Goal: Register for event/course

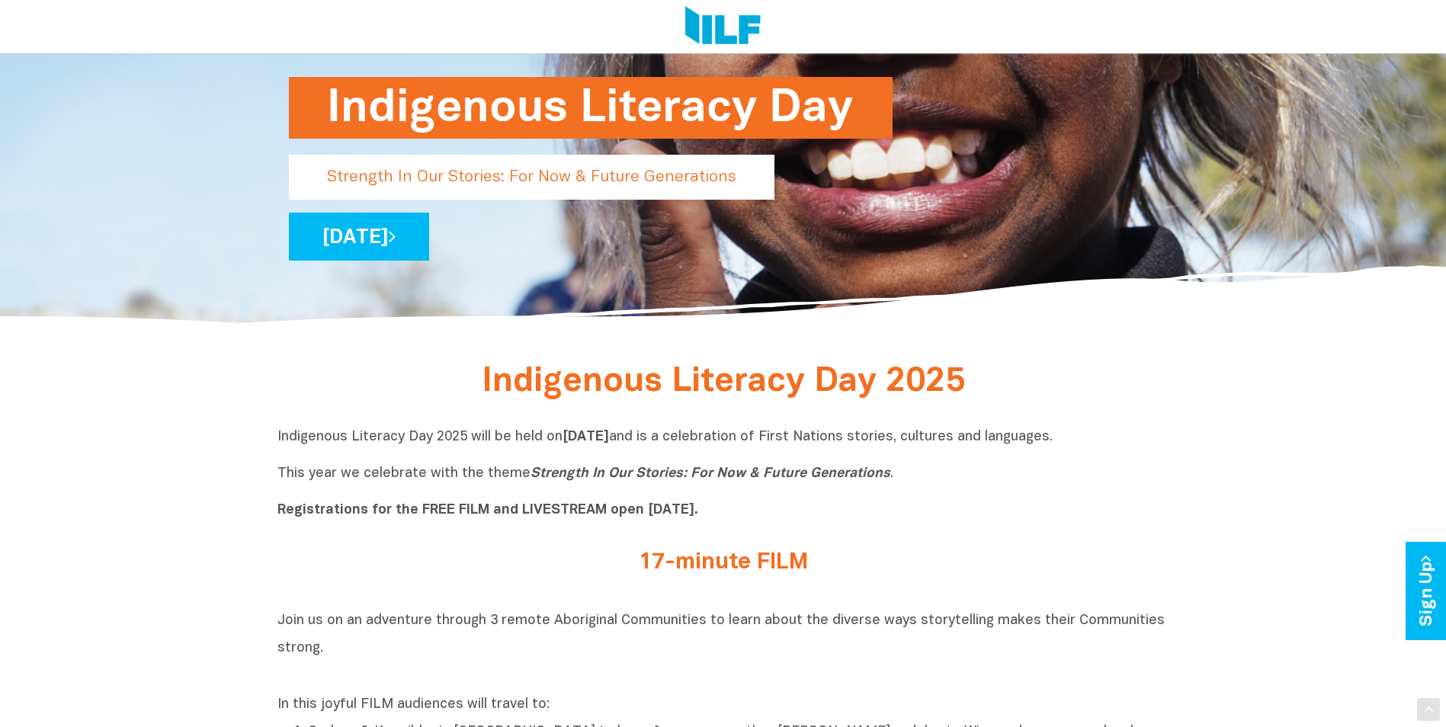
scroll to position [381, 0]
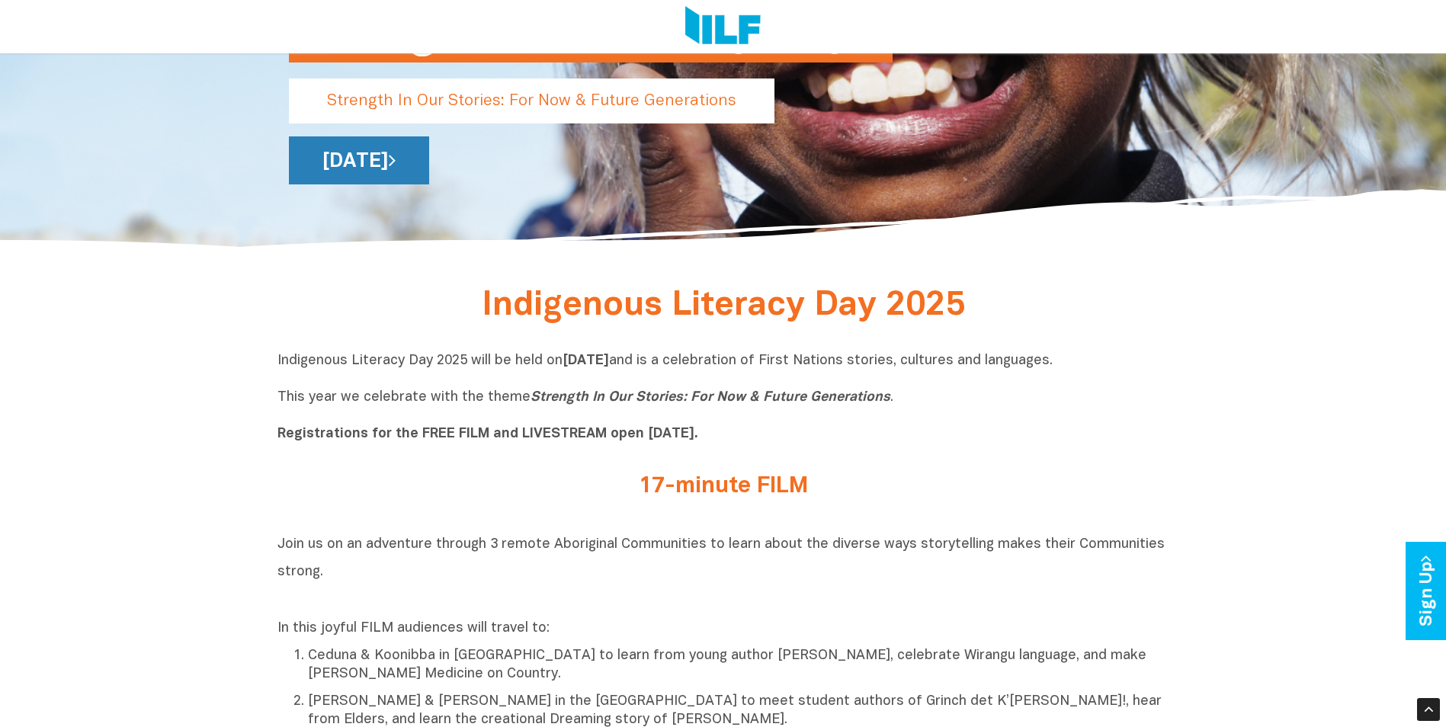
click at [429, 172] on link "[DATE]" at bounding box center [359, 160] width 140 height 48
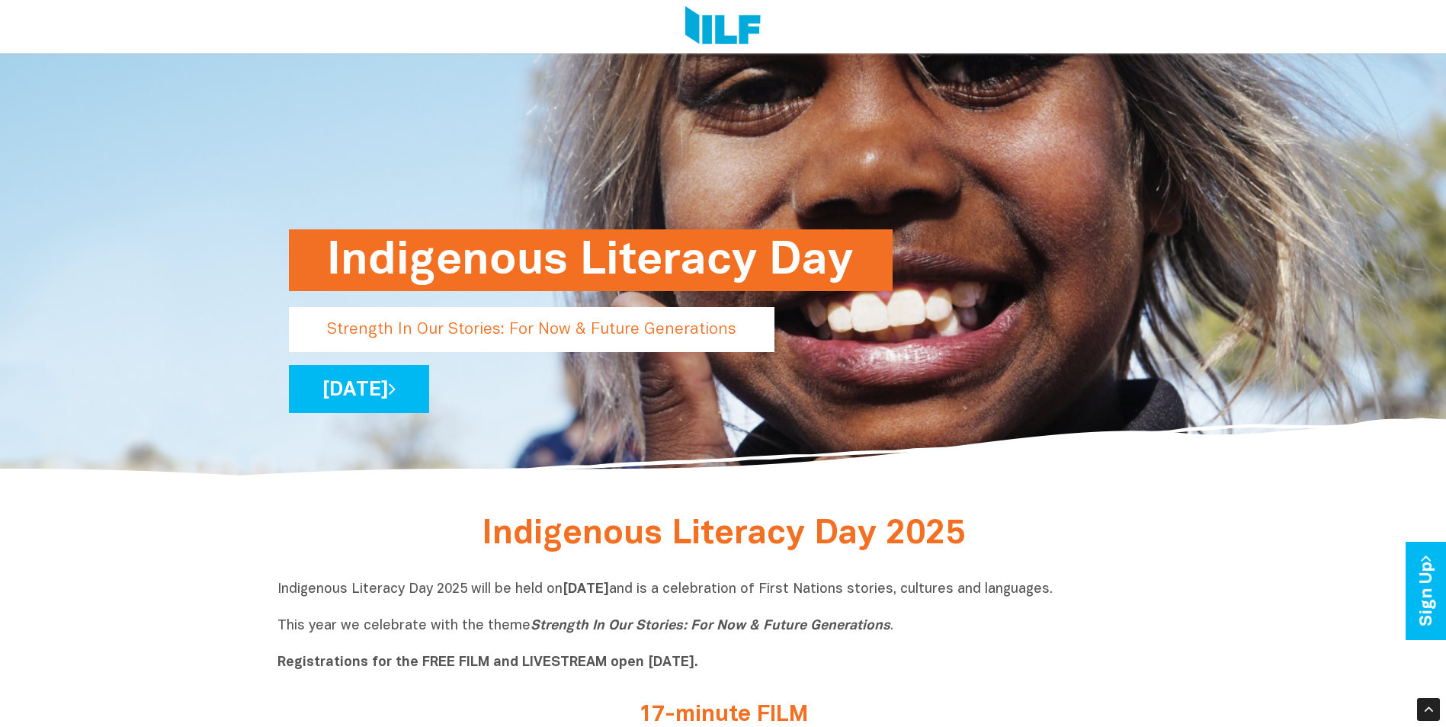
scroll to position [0, 0]
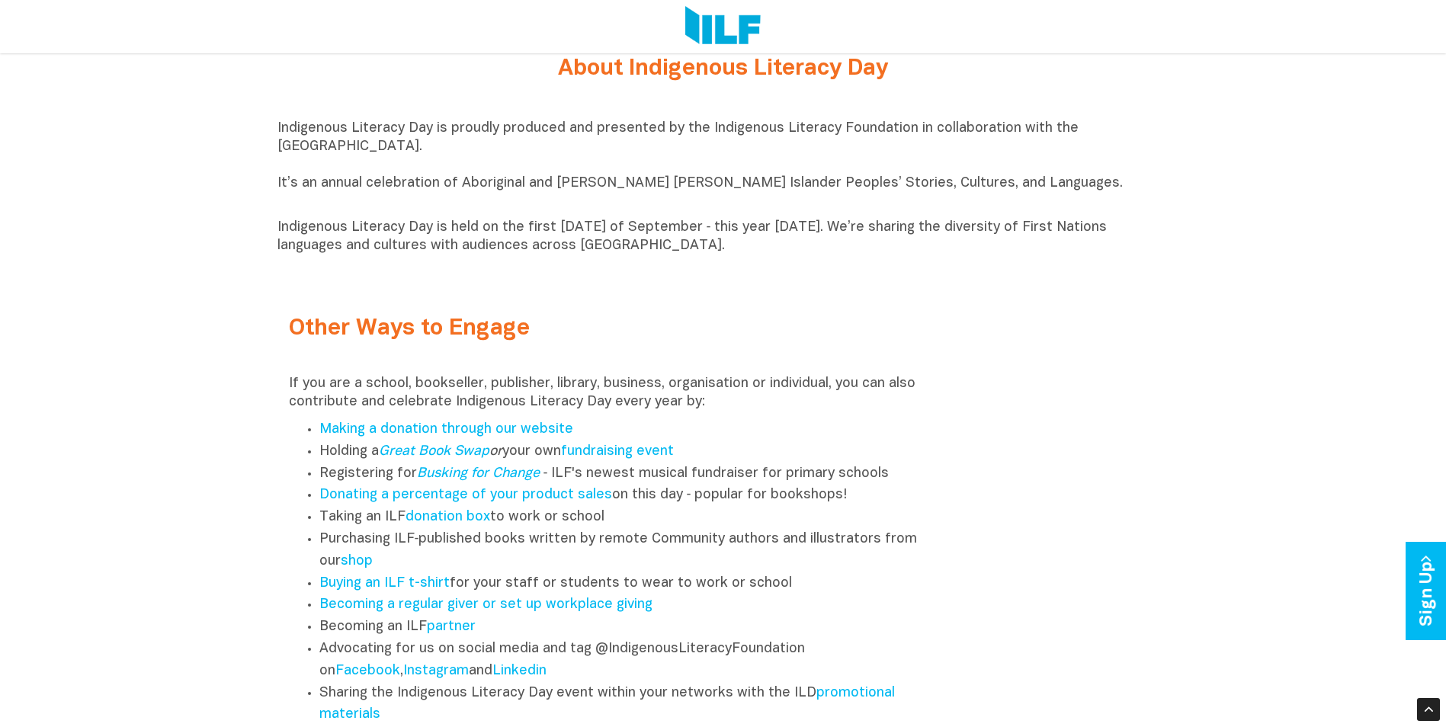
scroll to position [1906, 0]
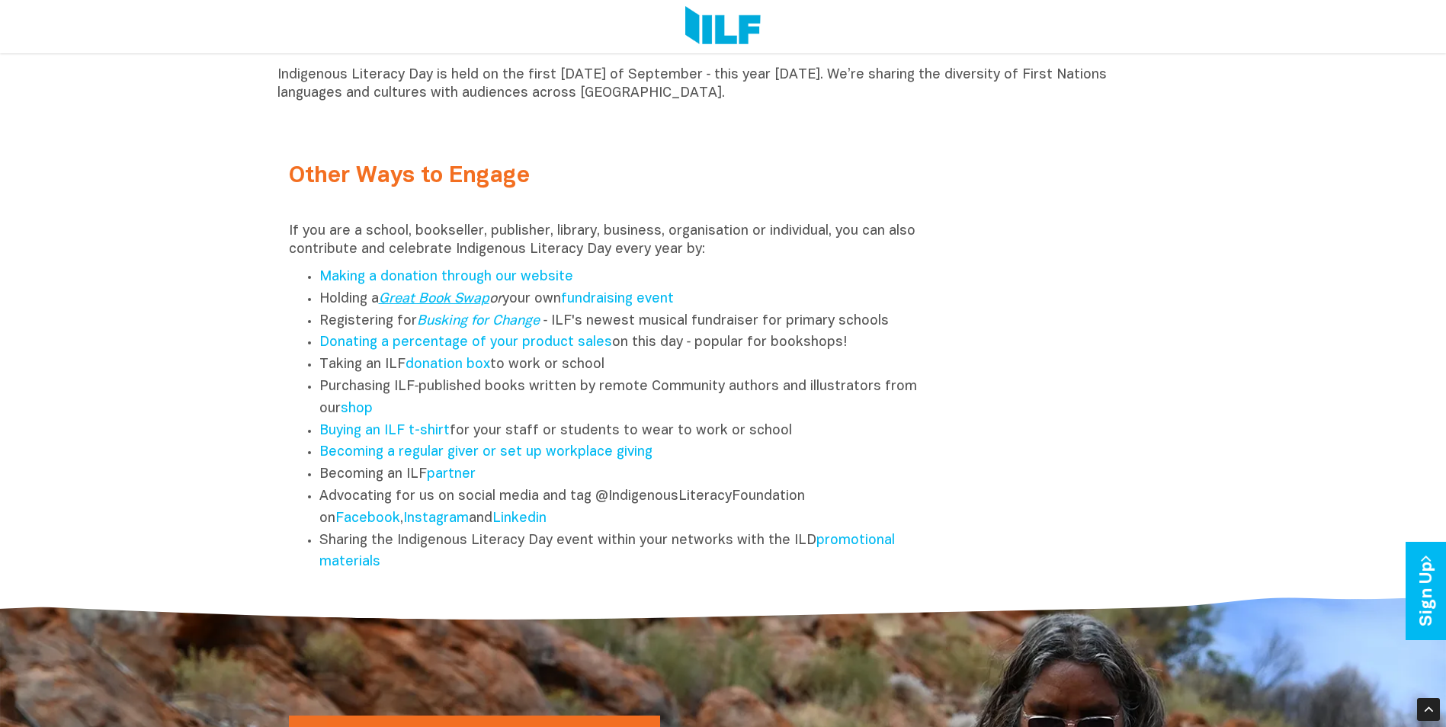
click at [469, 306] on link "Great Book Swap" at bounding box center [434, 299] width 111 height 13
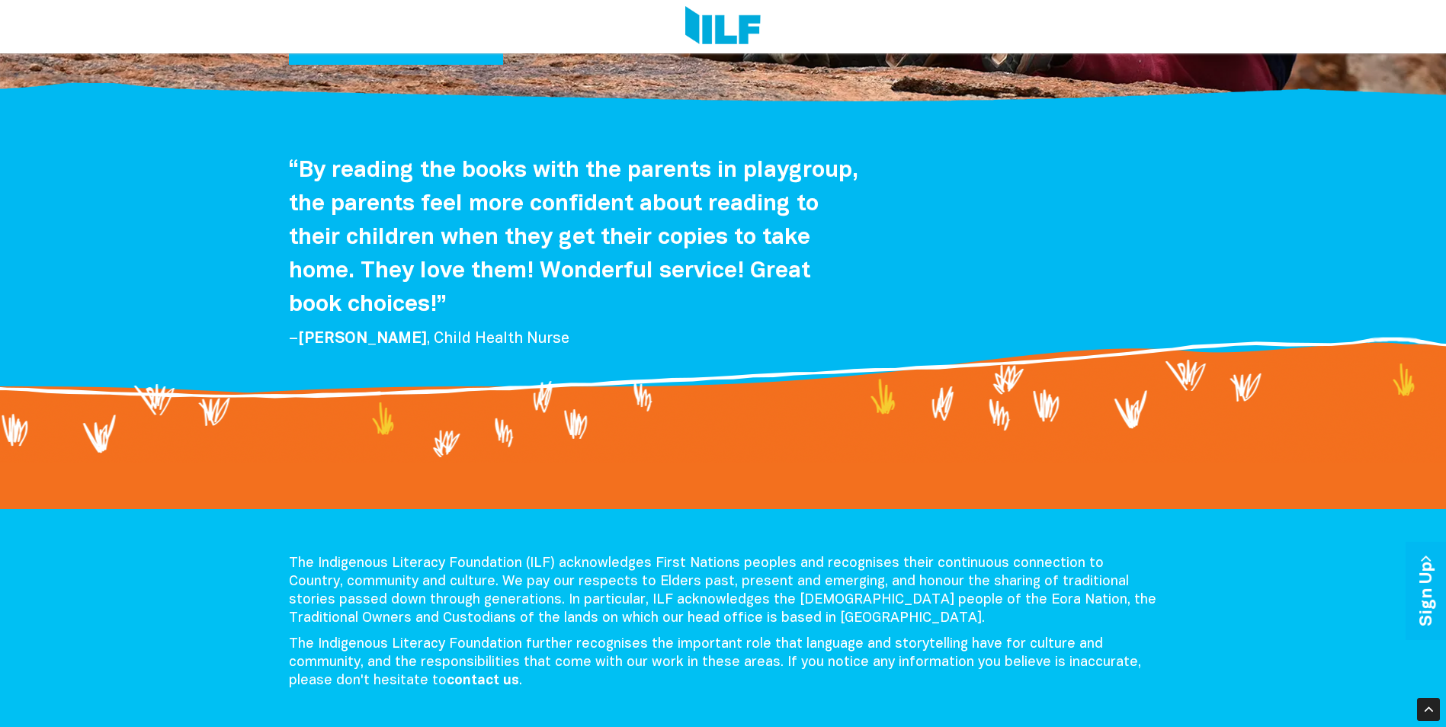
scroll to position [2769, 0]
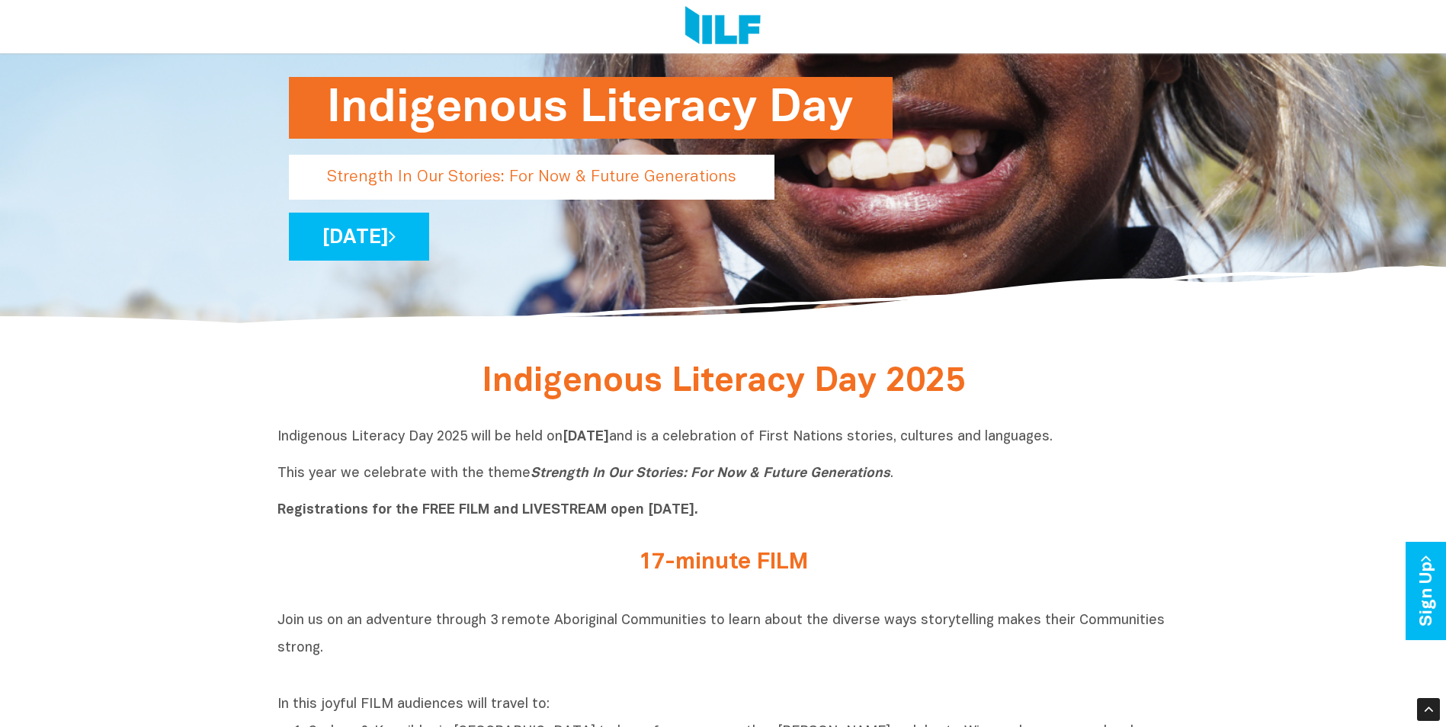
scroll to position [610, 0]
